Goal: Navigation & Orientation: Locate item on page

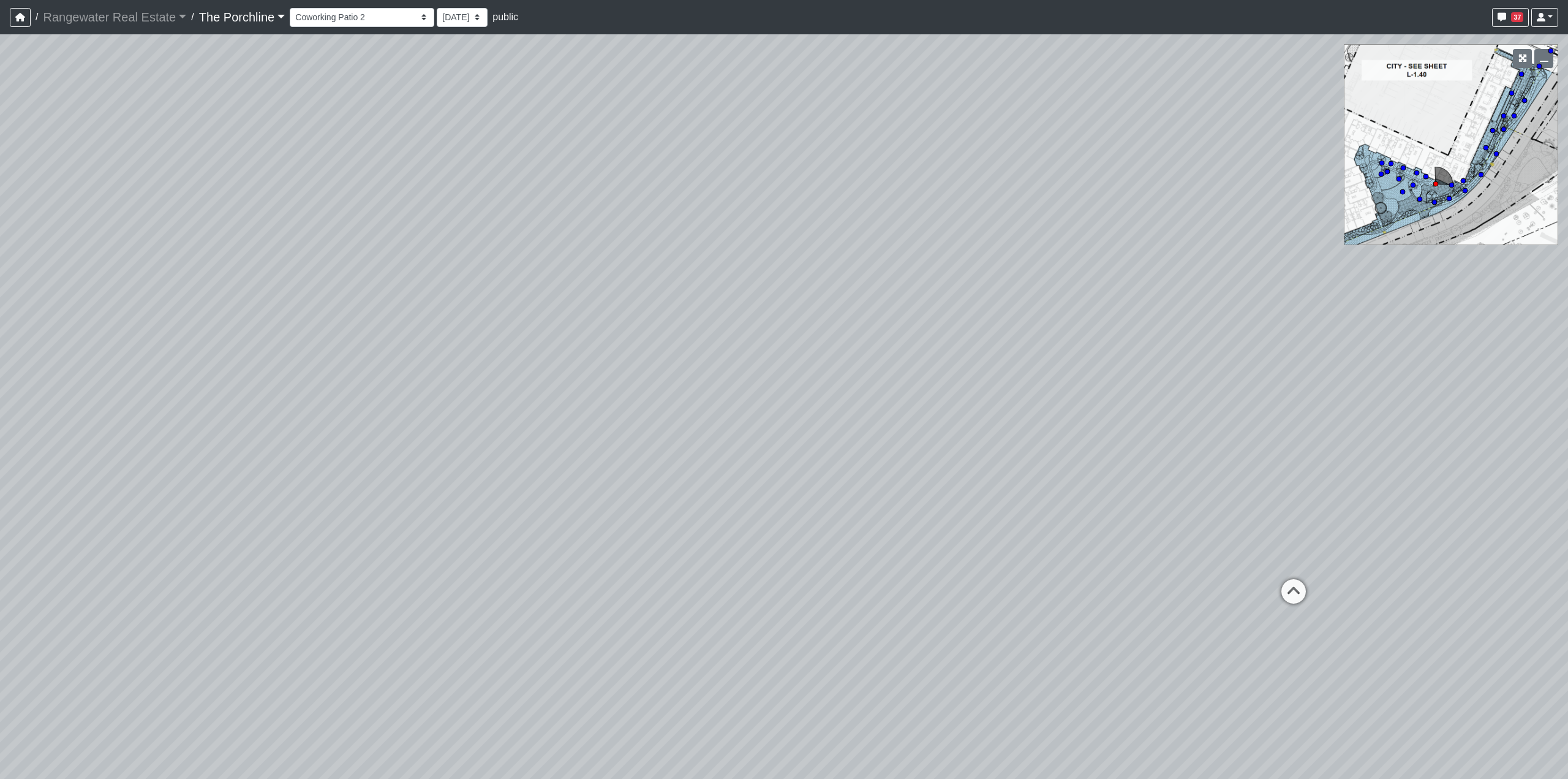
select select "xhH8SHcvD2vB8MqSeG53nD"
drag, startPoint x: 973, startPoint y: 325, endPoint x: 1032, endPoint y: 293, distance: 67.1
click at [1032, 293] on div "Loading... Seating Loading... Mailroom Entry Loading... Lounge Entry Loading...…" at bounding box center [784, 407] width 1568 height 744
drag, startPoint x: 212, startPoint y: 275, endPoint x: 1051, endPoint y: 414, distance: 850.4
click at [1051, 414] on div "Loading... Seating Loading... Mailroom Entry Loading... Lounge Entry Loading...…" at bounding box center [784, 407] width 1568 height 744
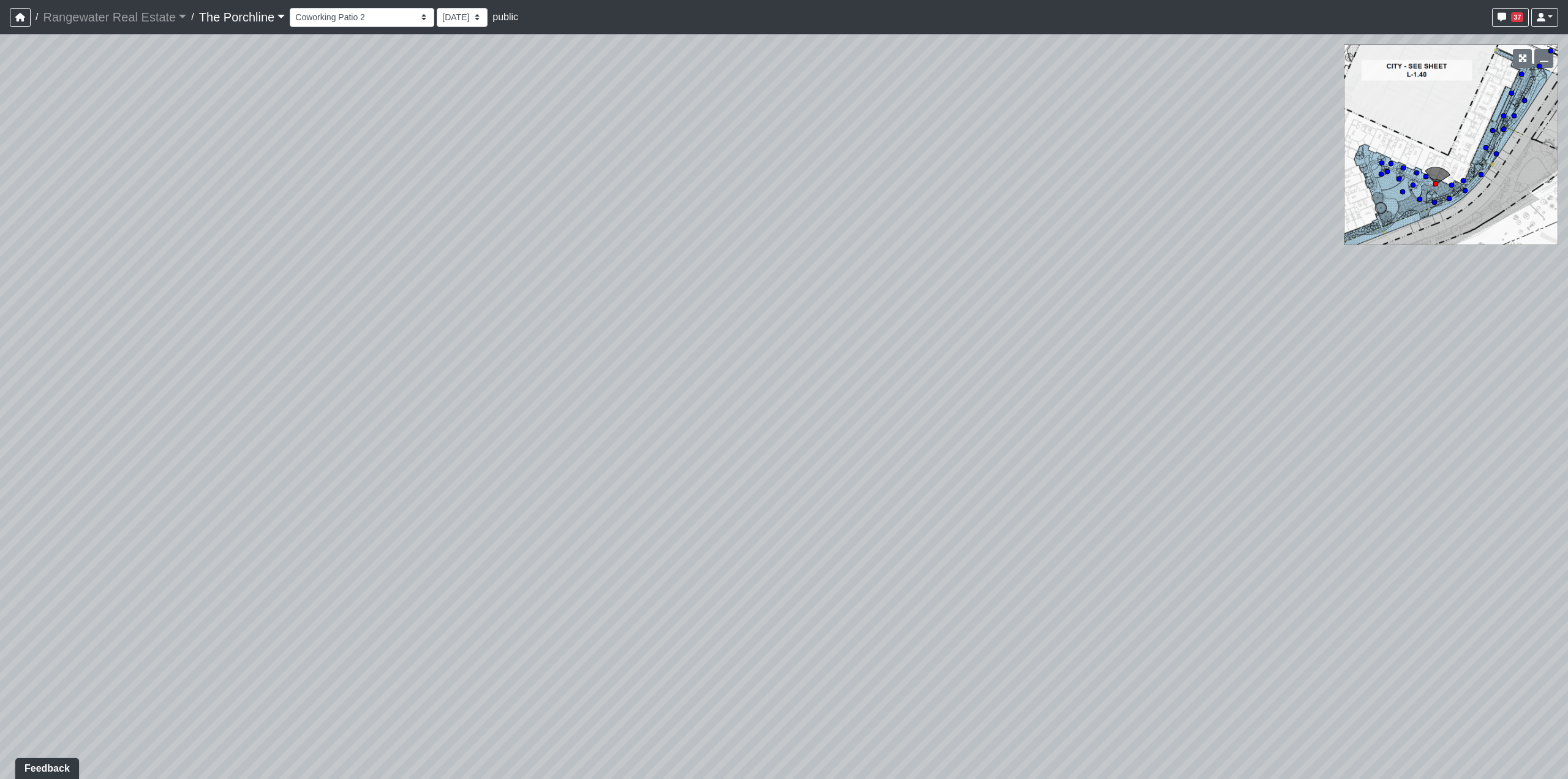
drag, startPoint x: 946, startPoint y: 350, endPoint x: 532, endPoint y: 256, distance: 424.5
click at [532, 256] on div "Loading... Seating Loading... Mailroom Entry Loading... Lounge Entry Loading...…" at bounding box center [784, 407] width 1568 height 744
drag, startPoint x: 1105, startPoint y: 340, endPoint x: 531, endPoint y: 356, distance: 574.2
click at [531, 356] on div "Loading... Seating Loading... Mailroom Entry Loading... Lounge Entry Loading...…" at bounding box center [784, 407] width 1568 height 744
